Goal: Task Accomplishment & Management: Manage account settings

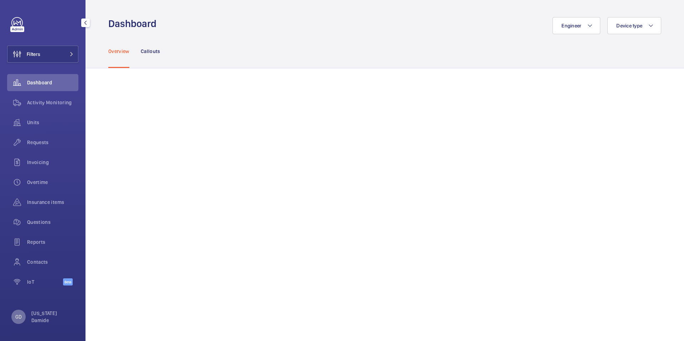
click at [16, 319] on p "GD" at bounding box center [18, 317] width 6 height 7
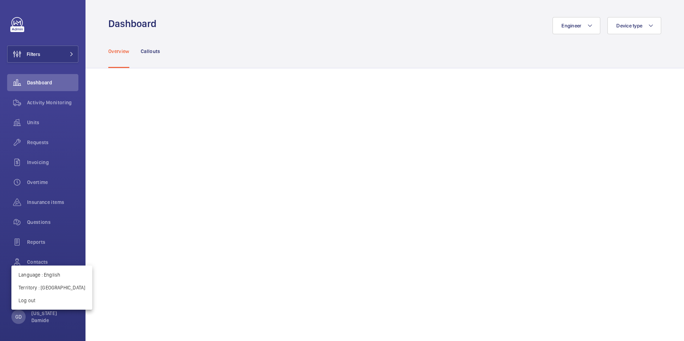
click at [193, 108] on div at bounding box center [342, 170] width 684 height 341
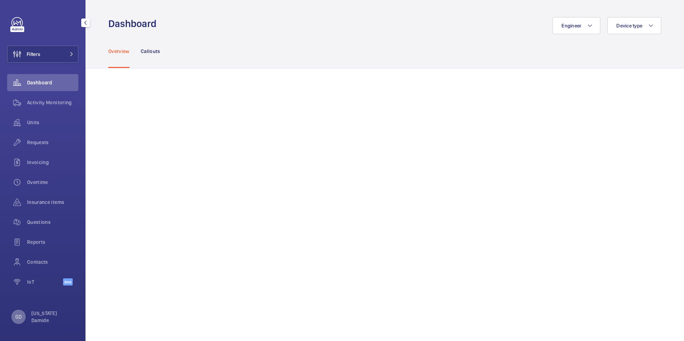
click at [19, 320] on p "GD" at bounding box center [18, 317] width 6 height 7
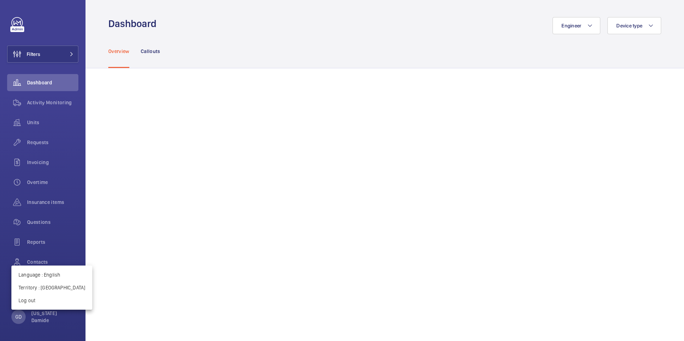
click at [38, 162] on div at bounding box center [342, 170] width 684 height 341
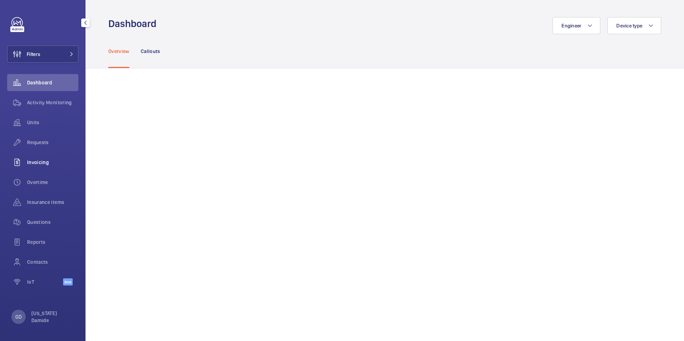
click at [38, 163] on span "Invoicing" at bounding box center [52, 162] width 51 height 7
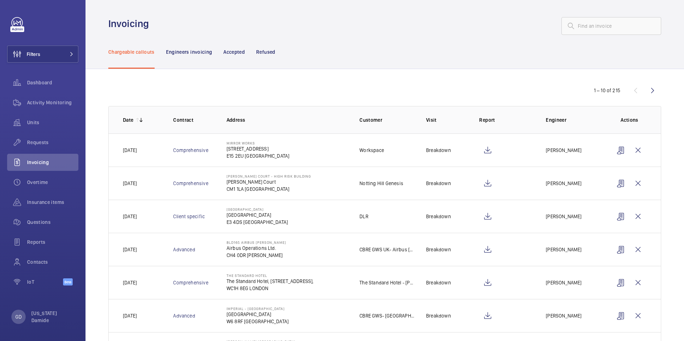
click at [310, 230] on td "[GEOGRAPHIC_DATA]" at bounding box center [281, 216] width 133 height 33
click at [245, 163] on td "Mirror Works [STREET_ADDRESS]" at bounding box center [281, 150] width 133 height 33
click at [245, 155] on p "E15 2EU [GEOGRAPHIC_DATA]" at bounding box center [258, 155] width 63 height 7
click at [232, 51] on p "Accepted" at bounding box center [233, 51] width 21 height 7
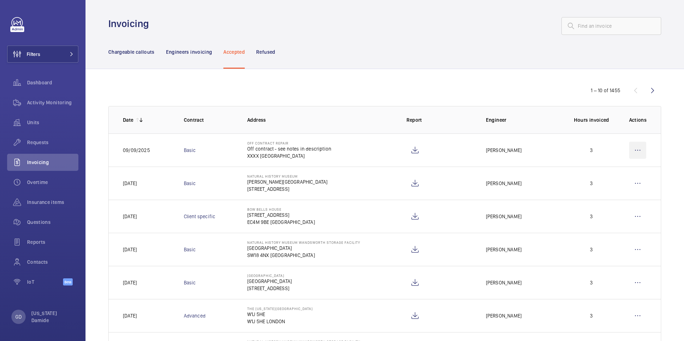
click at [636, 150] on wm-front-icon-button at bounding box center [637, 150] width 17 height 17
click at [584, 143] on td "3" at bounding box center [586, 150] width 64 height 33
click at [113, 51] on p "Chargeable callouts" at bounding box center [131, 51] width 46 height 7
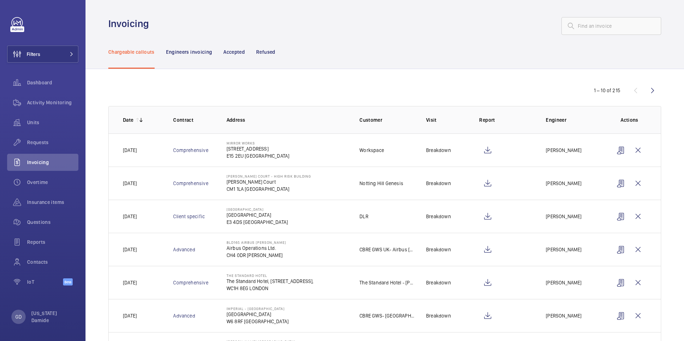
click at [254, 152] on p "[STREET_ADDRESS]" at bounding box center [258, 148] width 63 height 7
